Goal: Transaction & Acquisition: Purchase product/service

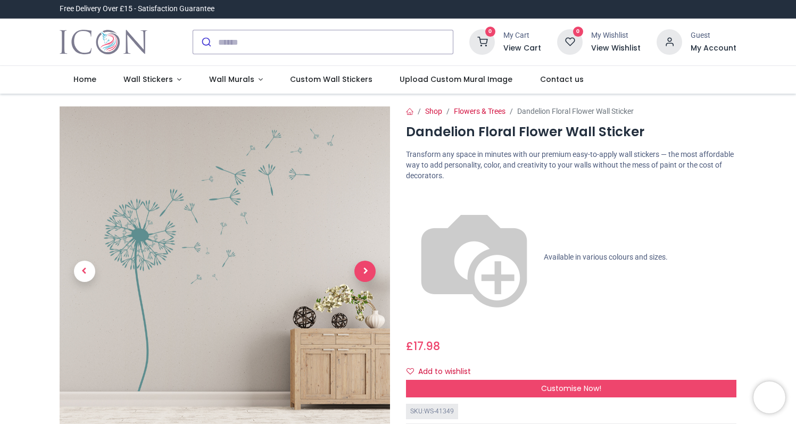
click at [368, 272] on span "Next" at bounding box center [364, 271] width 21 height 21
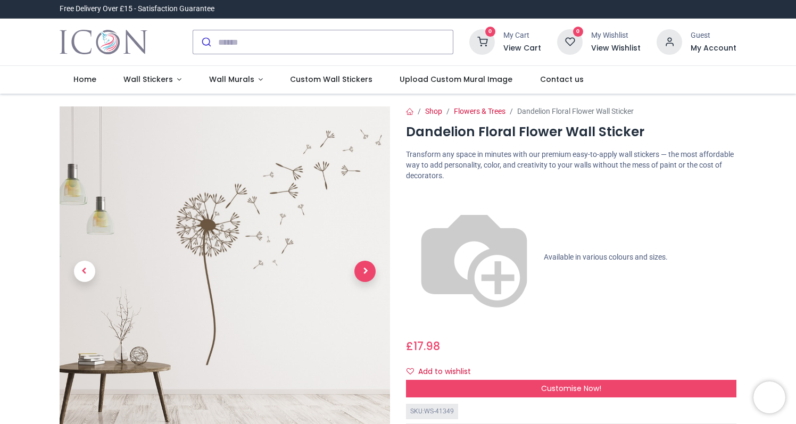
click at [368, 272] on span "Next" at bounding box center [364, 271] width 21 height 21
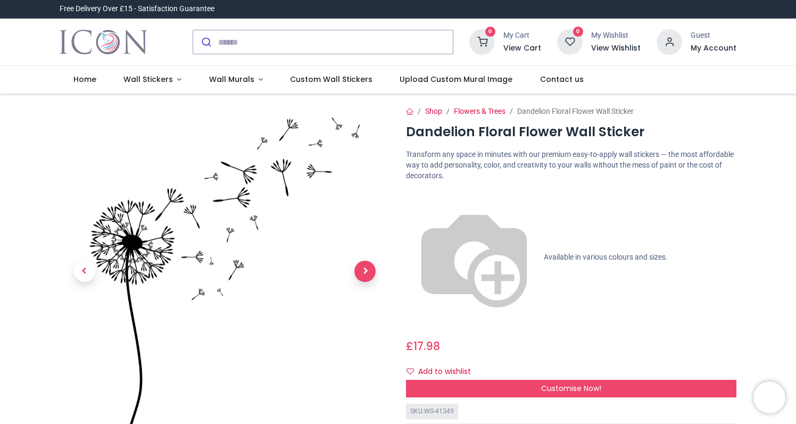
click at [368, 272] on span "Next" at bounding box center [364, 271] width 21 height 21
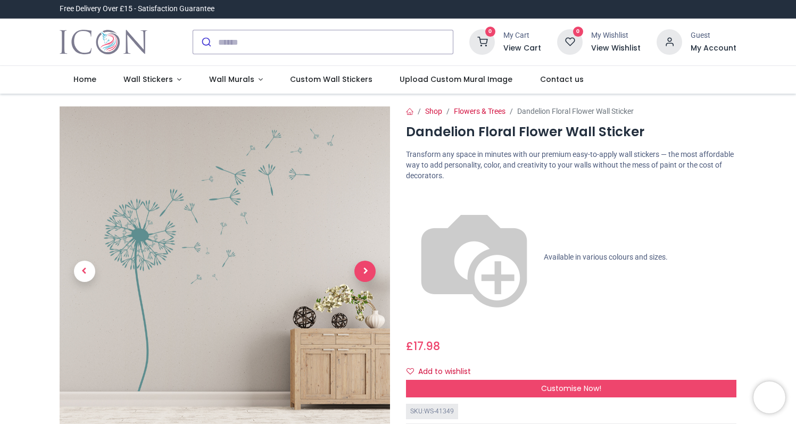
click at [368, 272] on span "Next" at bounding box center [364, 271] width 21 height 21
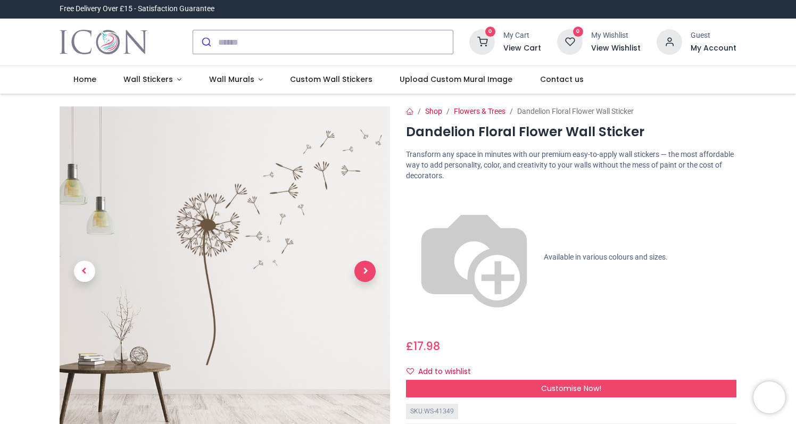
click at [368, 272] on span "Next" at bounding box center [364, 271] width 21 height 21
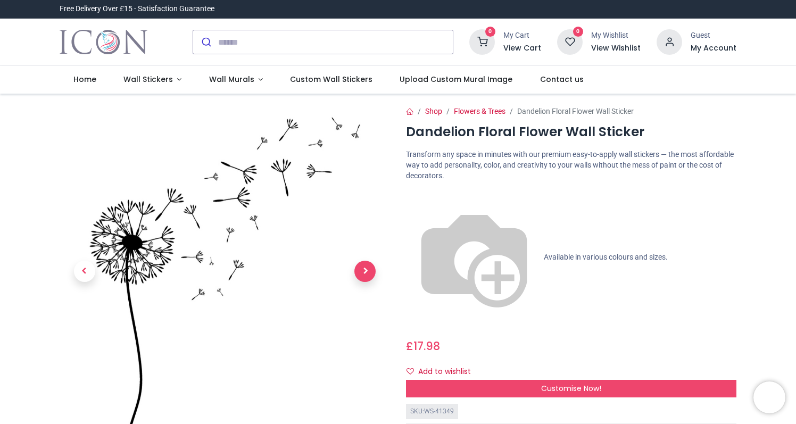
click at [368, 272] on span "Next" at bounding box center [364, 271] width 21 height 21
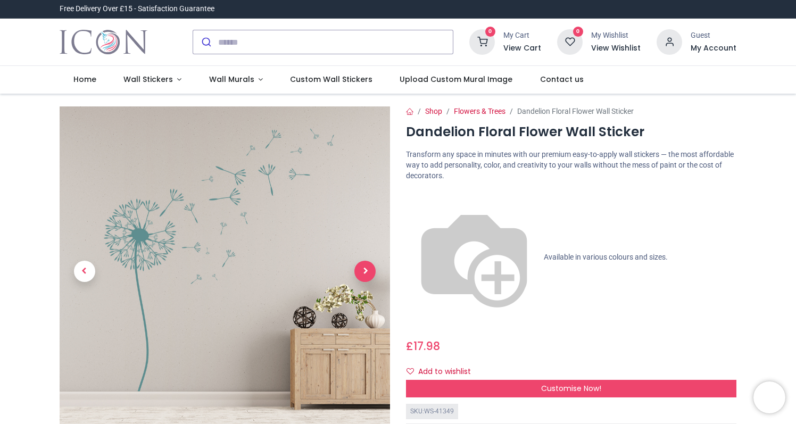
click at [368, 272] on span "Next" at bounding box center [364, 271] width 21 height 21
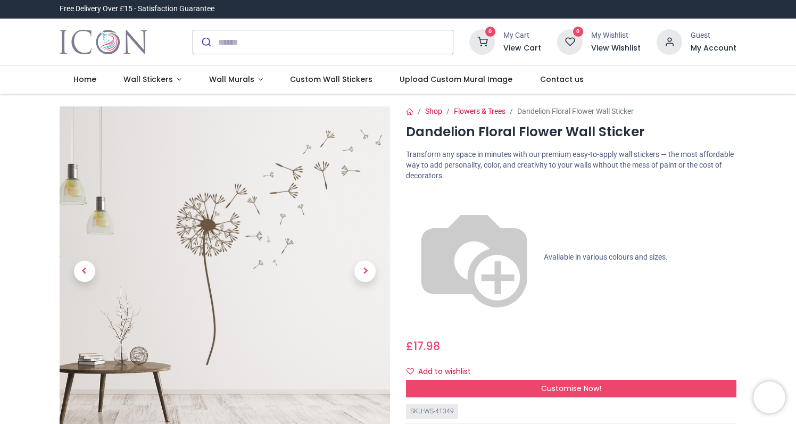
click at [364, 269] on span "Next" at bounding box center [364, 271] width 21 height 21
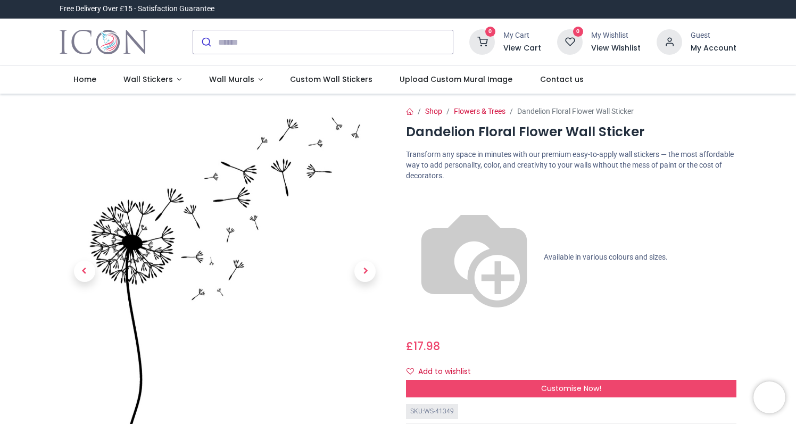
click at [364, 269] on span "Next" at bounding box center [364, 271] width 21 height 21
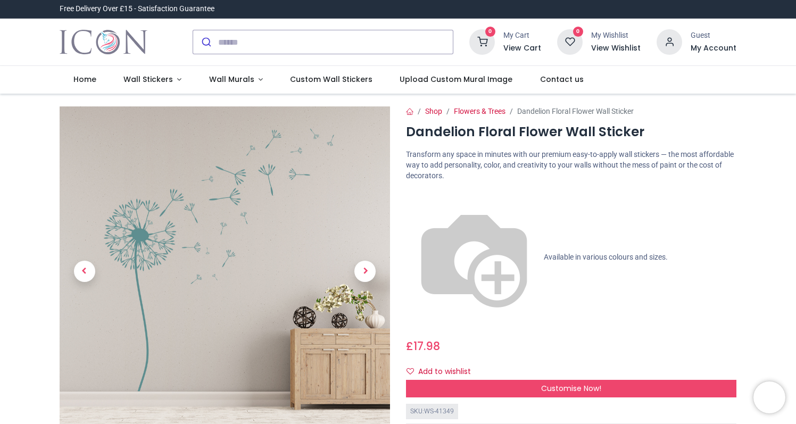
click at [364, 269] on span "Next" at bounding box center [364, 271] width 21 height 21
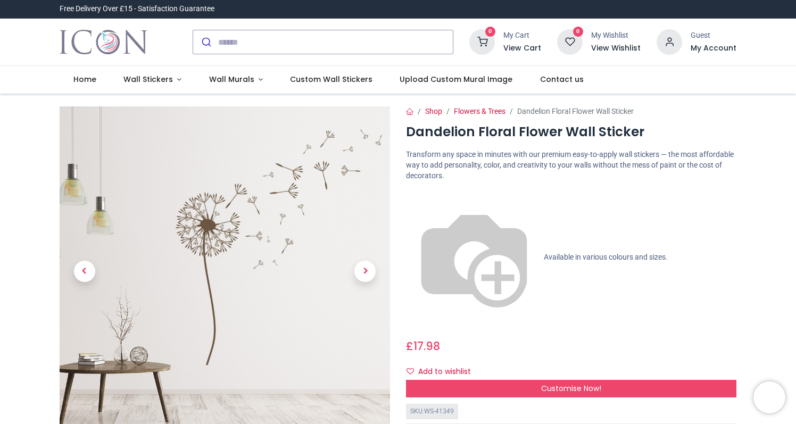
click at [364, 269] on span "Next" at bounding box center [364, 271] width 21 height 21
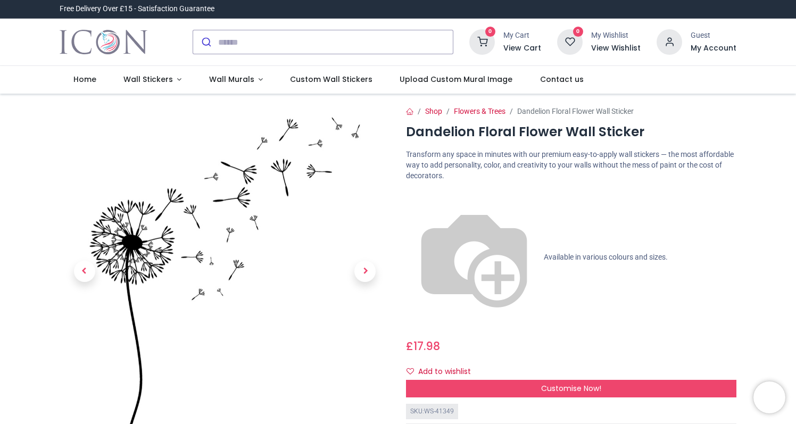
click at [364, 269] on span "Next" at bounding box center [364, 271] width 21 height 21
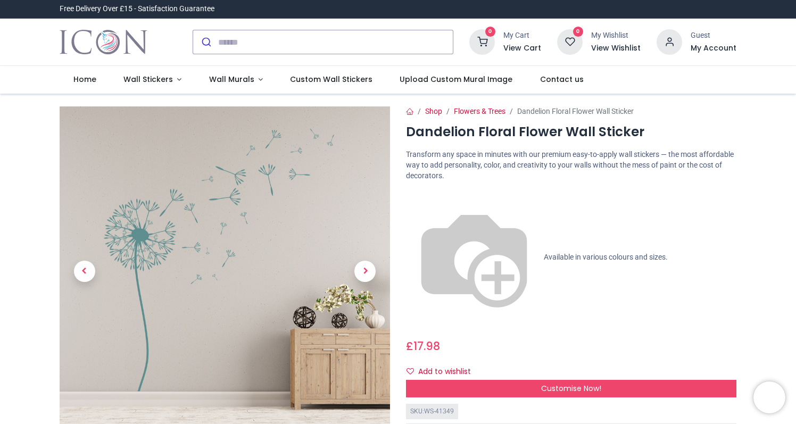
click at [174, 78] on link "Wall Stickers" at bounding box center [153, 80] width 86 height 28
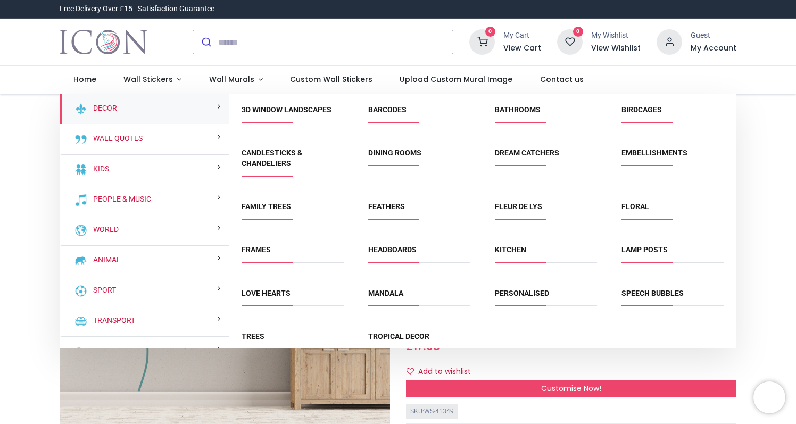
click at [175, 76] on link "Wall Stickers" at bounding box center [153, 80] width 86 height 28
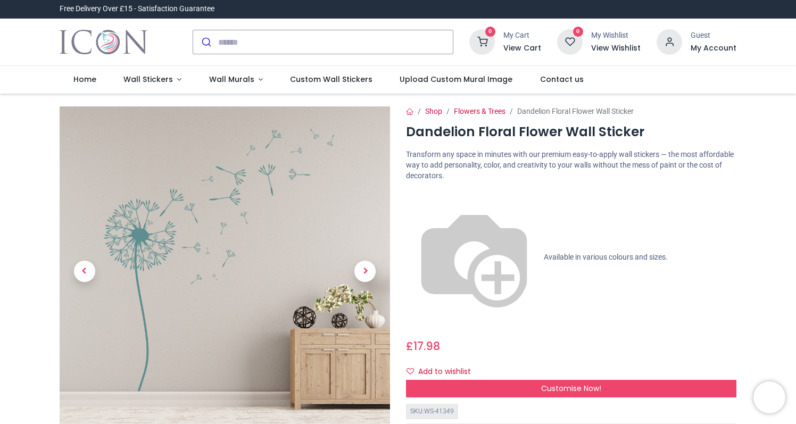
click at [93, 79] on span "Home" at bounding box center [84, 79] width 23 height 11
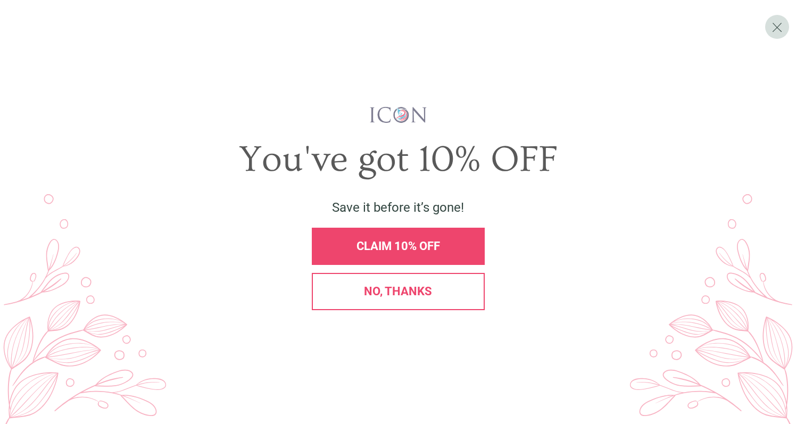
click at [406, 254] on div "CLAIM 10% OFF" at bounding box center [398, 246] width 173 height 37
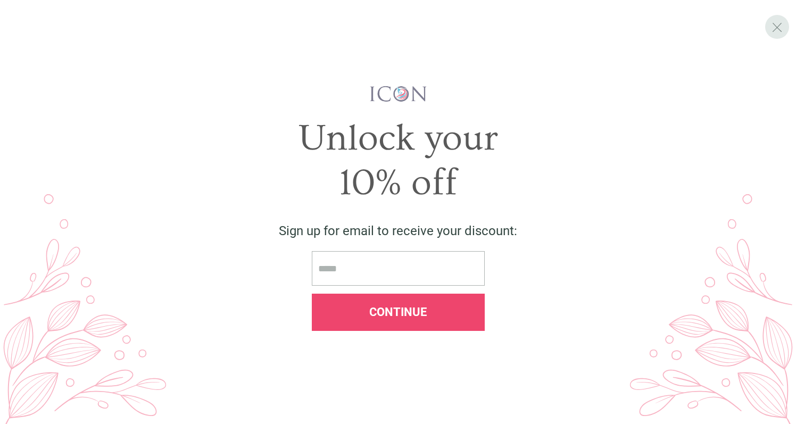
click at [780, 24] on span "X" at bounding box center [776, 27] width 11 height 16
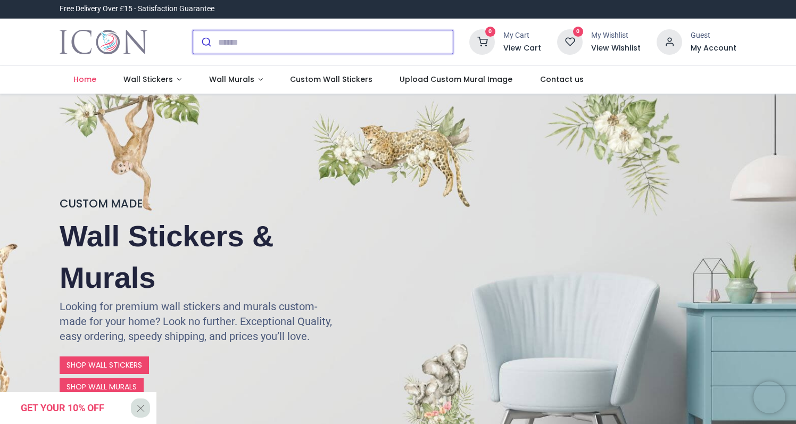
click at [229, 41] on input "search" at bounding box center [335, 41] width 235 height 23
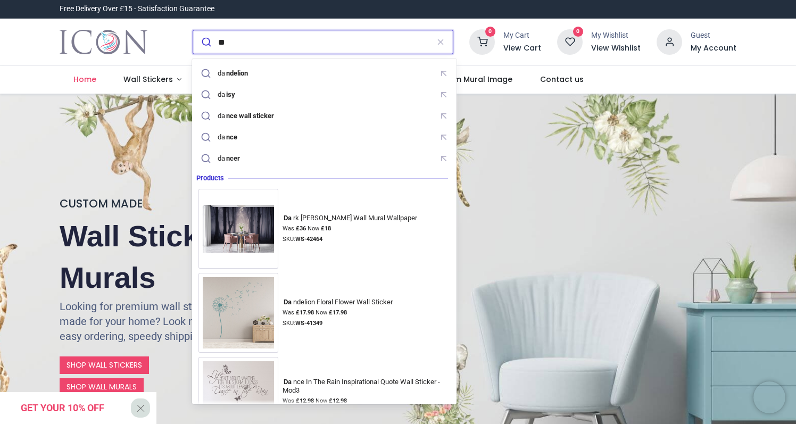
type input "***"
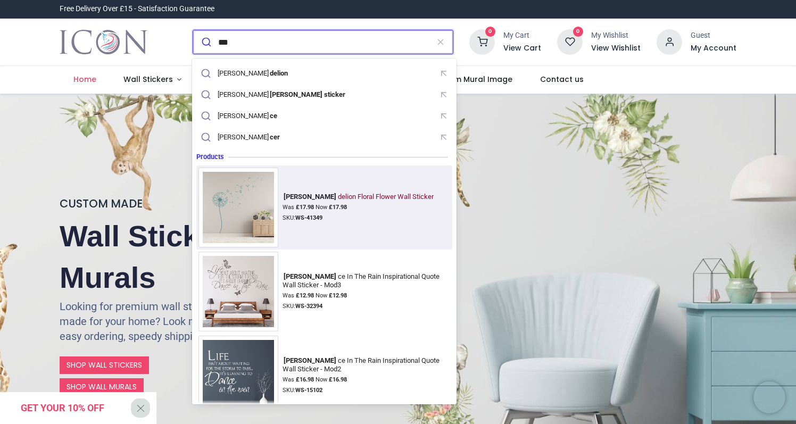
click at [231, 193] on img at bounding box center [238, 208] width 80 height 80
